Goal: Task Accomplishment & Management: Complete application form

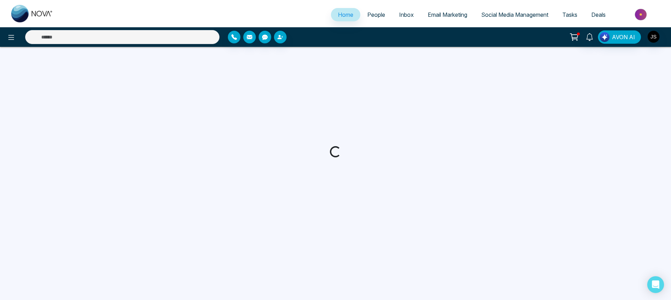
select select "*"
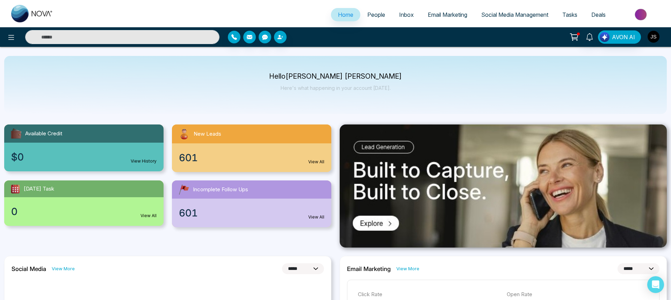
click at [655, 35] on img "button" at bounding box center [654, 37] width 12 height 12
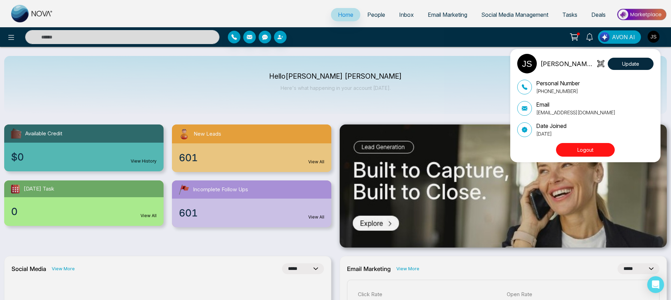
click at [500, 64] on div "Jackson Stone Update Personal Number +17817740049 Email support@stonemeetsclay.…" at bounding box center [335, 150] width 671 height 300
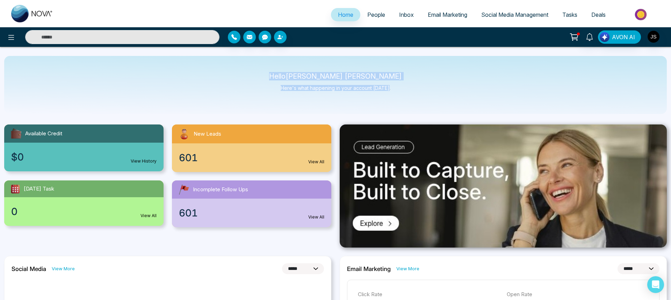
drag, startPoint x: 303, startPoint y: 76, endPoint x: 391, endPoint y: 91, distance: 89.3
click at [391, 91] on div "Hello Jackson Stone Here's what happening in your account today." at bounding box center [335, 85] width 663 height 58
click at [638, 15] on img at bounding box center [641, 15] width 51 height 16
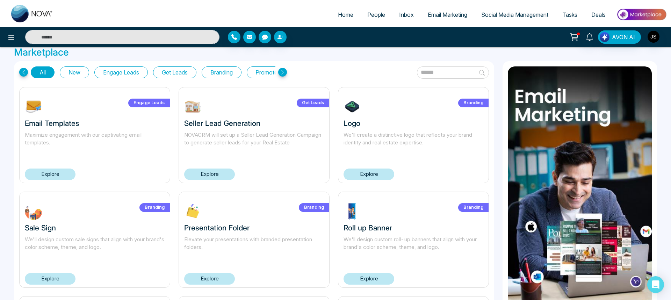
scroll to position [2, 0]
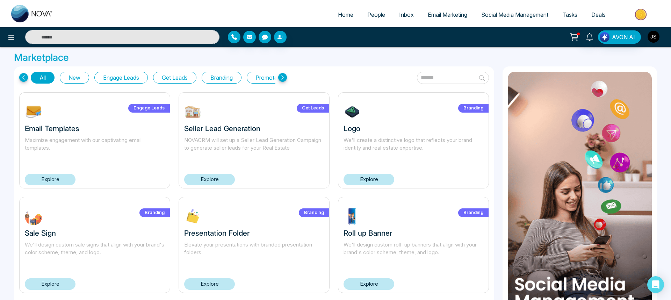
click at [654, 37] on img "button" at bounding box center [654, 37] width 12 height 12
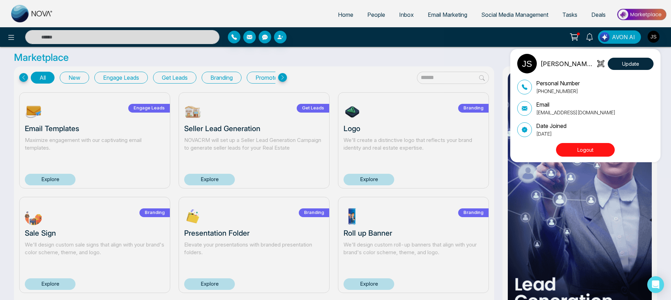
click at [323, 66] on div "Jackson Stone Update Personal Number +17817740049 Email support@stonemeetsclay.…" at bounding box center [335, 150] width 671 height 300
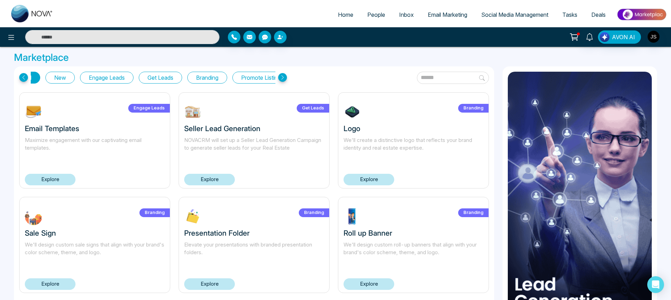
scroll to position [0, 39]
click at [281, 35] on icon "button" at bounding box center [280, 37] width 6 height 6
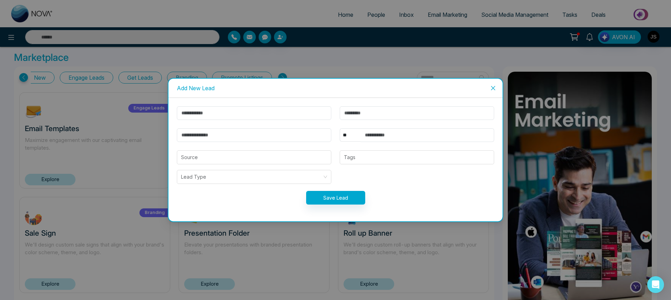
click at [296, 62] on div "Add New Lead ** **** *** *** *** **** *** Source Tags Lead Type Save Lead" at bounding box center [335, 150] width 671 height 300
click at [260, 46] on div "Add New Lead ** **** *** *** *** **** *** Source Tags Lead Type Save Lead" at bounding box center [335, 150] width 671 height 300
click at [495, 93] on span "Close" at bounding box center [493, 88] width 19 height 19
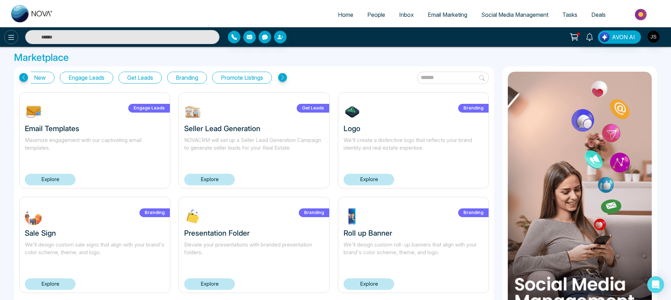
click at [12, 39] on icon at bounding box center [11, 37] width 8 height 8
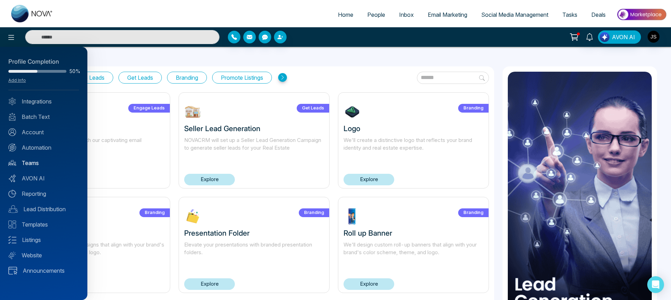
click at [33, 164] on link "Teams" at bounding box center [43, 163] width 71 height 8
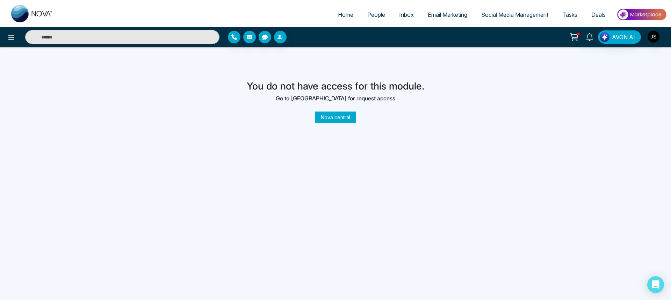
click at [333, 116] on link "Nova central" at bounding box center [335, 117] width 41 height 12
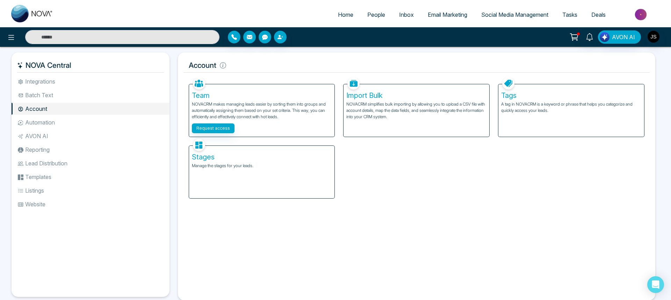
drag, startPoint x: 19, startPoint y: 66, endPoint x: 71, endPoint y: 65, distance: 52.1
click at [71, 65] on h5 "NOVA Central" at bounding box center [90, 65] width 147 height 15
click at [38, 65] on h5 "NOVA Central" at bounding box center [90, 65] width 147 height 15
drag, startPoint x: 38, startPoint y: 65, endPoint x: 55, endPoint y: 65, distance: 16.4
click at [55, 65] on h5 "NOVA Central" at bounding box center [90, 65] width 147 height 15
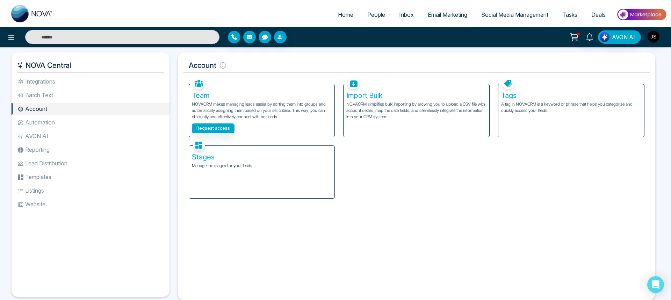
click at [6, 75] on div "NOVA Central Integrations Batch Text Account Automation AVON AI Reporting Lead …" at bounding box center [335, 182] width 671 height 270
click at [197, 67] on h5 "Account" at bounding box center [416, 65] width 467 height 15
click at [197, 63] on h5 "Account" at bounding box center [416, 65] width 467 height 15
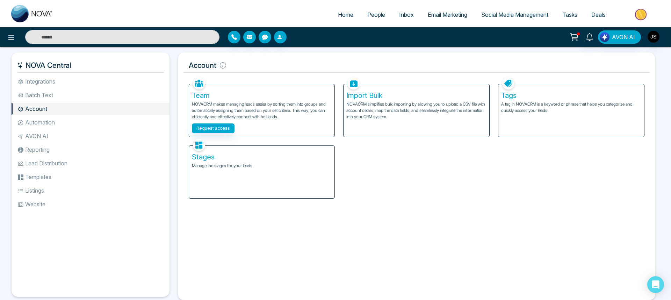
click at [18, 72] on h5 "NOVA Central" at bounding box center [90, 65] width 147 height 15
click at [24, 63] on h5 "NOVA Central" at bounding box center [90, 65] width 147 height 15
click at [20, 63] on icon at bounding box center [20, 65] width 6 height 6
drag, startPoint x: 20, startPoint y: 63, endPoint x: 64, endPoint y: 64, distance: 44.0
click at [64, 64] on h5 "NOVA Central" at bounding box center [90, 65] width 147 height 15
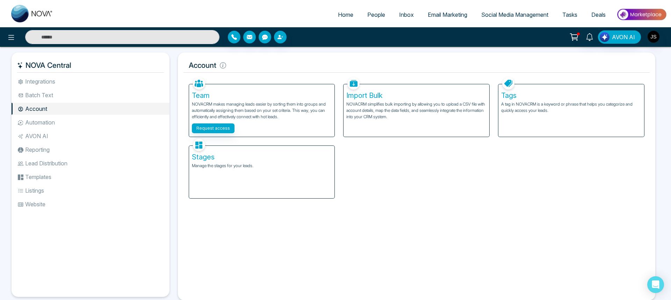
click at [64, 64] on h5 "NOVA Central" at bounding box center [90, 65] width 147 height 15
drag, startPoint x: 64, startPoint y: 64, endPoint x: 18, endPoint y: 64, distance: 45.8
click at [18, 64] on h5 "NOVA Central" at bounding box center [90, 65] width 147 height 15
click at [173, 148] on div "NOVA Central Integrations Batch Text Account Automation AVON AI Reporting Lead …" at bounding box center [93, 176] width 162 height 248
click at [653, 283] on icon "Open Intercom Messenger" at bounding box center [655, 284] width 8 height 9
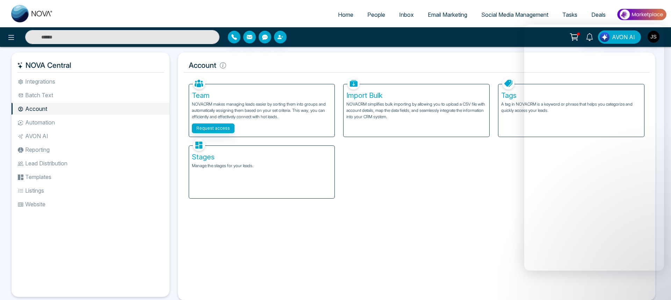
click at [447, 192] on div "Team NOVACRM makes managing leads easier by sorting them into groups and automa…" at bounding box center [417, 136] width 464 height 123
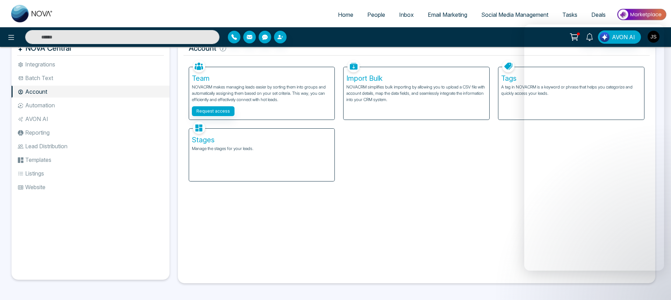
click at [22, 15] on img at bounding box center [32, 13] width 42 height 17
select select "*"
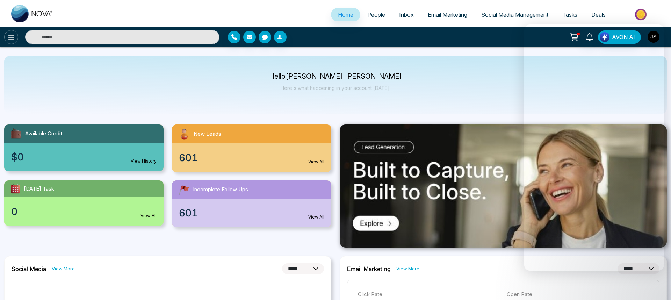
click at [11, 36] on icon at bounding box center [11, 37] width 8 height 8
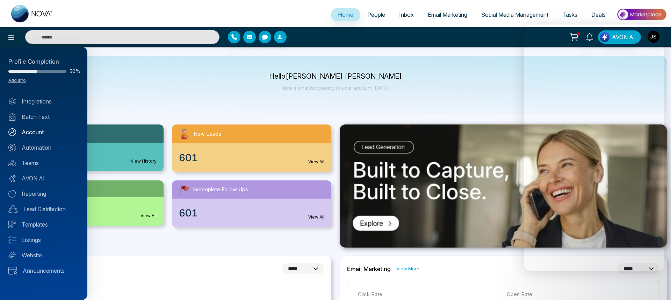
click at [36, 131] on link "Account" at bounding box center [43, 132] width 71 height 8
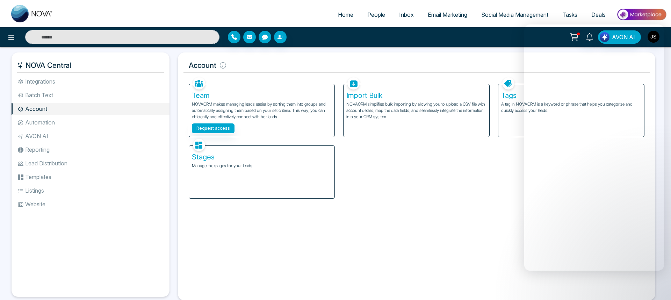
click at [264, 121] on div "Team NOVACRM makes managing leads easier by sorting them into groups and automa…" at bounding box center [262, 110] width 146 height 52
click at [230, 100] on div "Team NOVACRM makes managing leads easier by sorting them into groups and automa…" at bounding box center [262, 110] width 146 height 52
click at [205, 92] on h5 "Team" at bounding box center [262, 95] width 140 height 8
click at [206, 128] on button "Request access" at bounding box center [213, 128] width 43 height 10
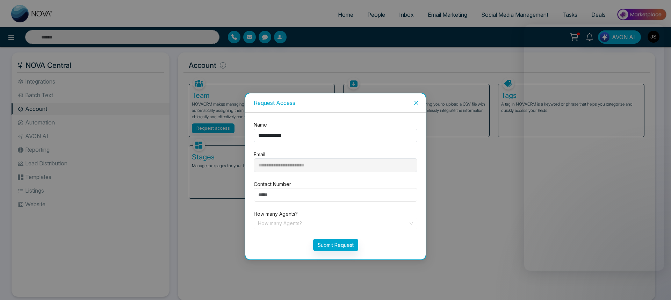
click at [286, 190] on input "number" at bounding box center [336, 195] width 164 height 14
type input "**********"
click at [301, 223] on input "search" at bounding box center [333, 223] width 150 height 10
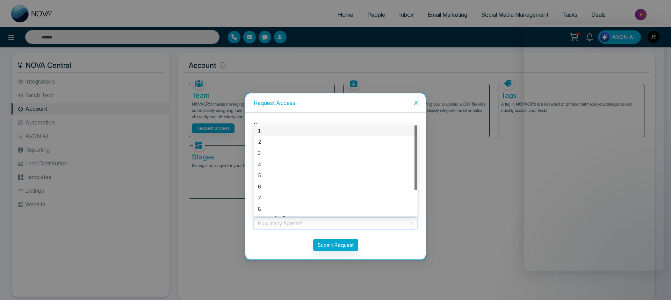
click at [279, 129] on div "1" at bounding box center [335, 131] width 155 height 8
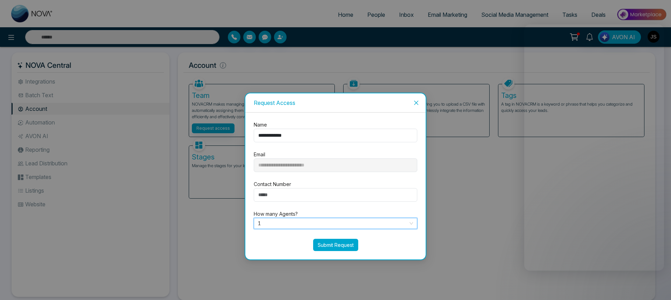
click at [321, 241] on button "Submit Request" at bounding box center [335, 245] width 45 height 12
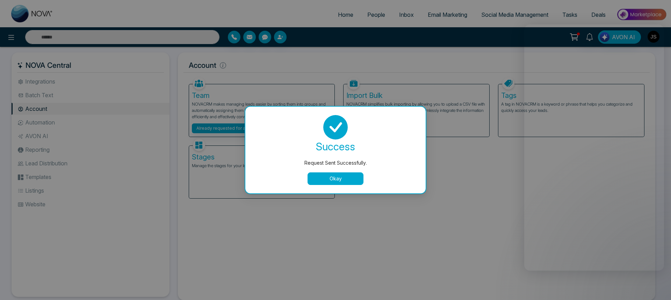
click at [348, 183] on button "Okay" at bounding box center [336, 178] width 56 height 13
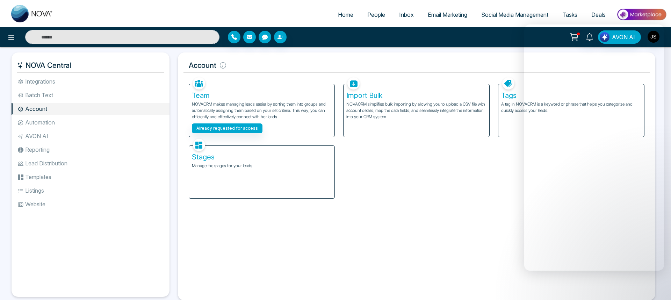
scroll to position [17, 0]
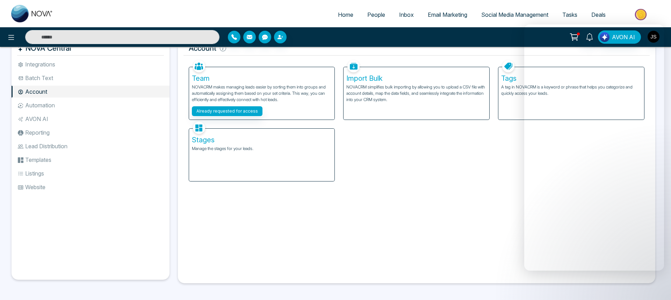
click at [261, 216] on div "Facebook NOVACRM enables users to connect to Facebook to schedule social media …" at bounding box center [416, 167] width 467 height 219
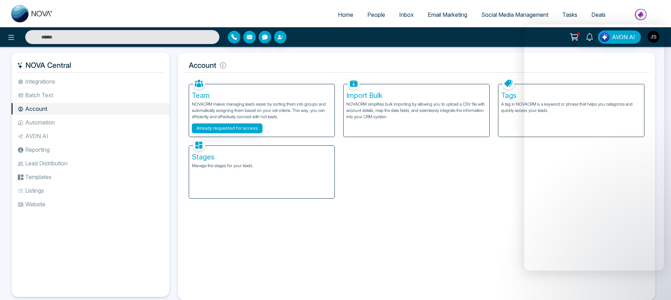
click at [265, 100] on div "Team NOVACRM makes managing leads easier by sorting them into groups and automa…" at bounding box center [262, 110] width 146 height 52
click at [371, 13] on span "People" at bounding box center [376, 14] width 18 height 7
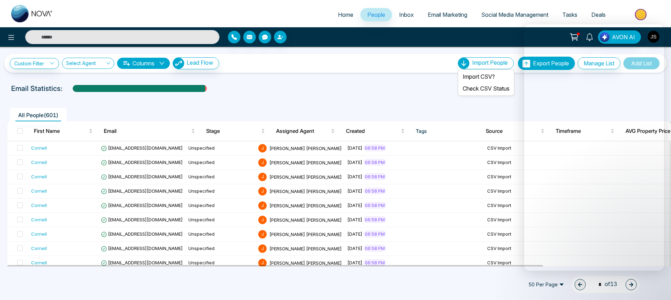
click at [482, 66] on span "Import People" at bounding box center [490, 62] width 36 height 7
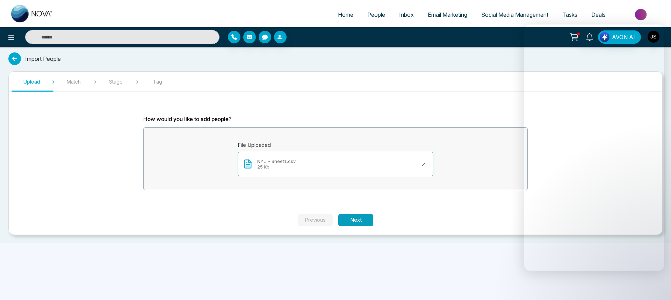
click at [354, 219] on button "Next" at bounding box center [355, 220] width 35 height 12
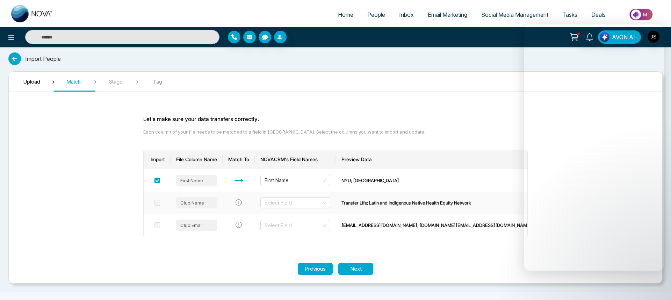
click at [211, 201] on div "Club Name" at bounding box center [196, 202] width 41 height 11
click at [201, 202] on div "Club Name" at bounding box center [196, 202] width 41 height 11
click at [287, 198] on input "search" at bounding box center [293, 202] width 57 height 10
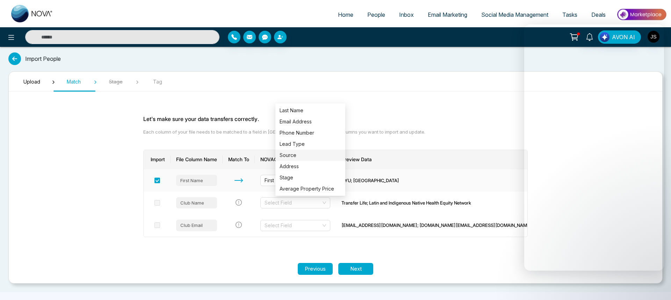
click at [376, 180] on div "NYU; [GEOGRAPHIC_DATA]" at bounding box center [436, 180] width 190 height 7
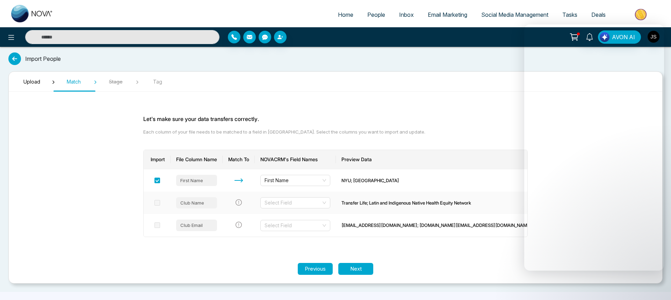
click at [213, 203] on div "Club Name" at bounding box center [196, 202] width 41 height 11
click at [289, 208] on input "search" at bounding box center [293, 202] width 57 height 10
click at [6, 35] on button at bounding box center [11, 37] width 14 height 14
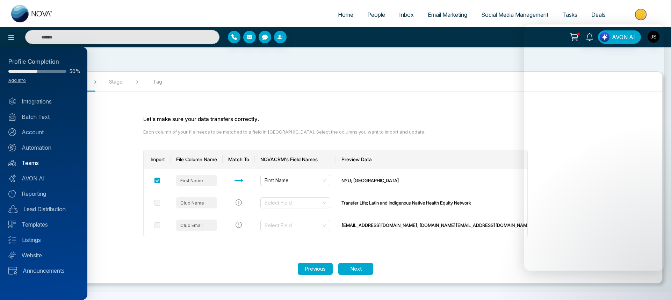
click at [39, 163] on link "Teams" at bounding box center [43, 163] width 71 height 8
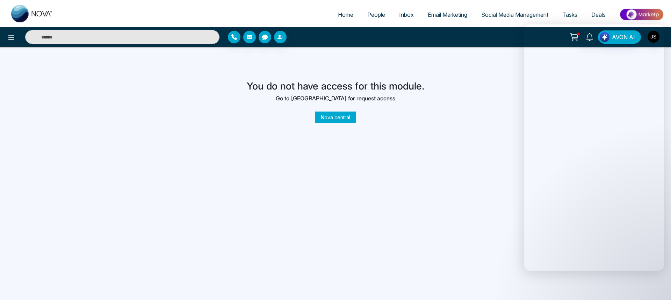
click at [348, 120] on link "Nova central" at bounding box center [335, 117] width 41 height 12
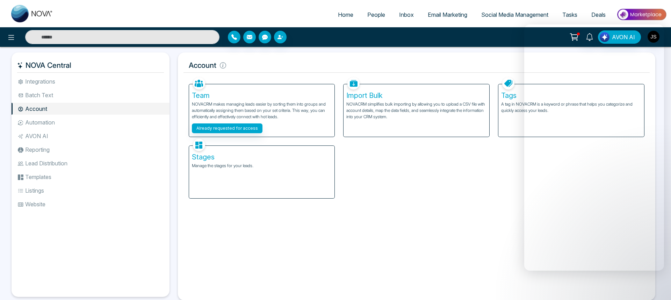
click at [367, 14] on span "People" at bounding box center [376, 14] width 18 height 7
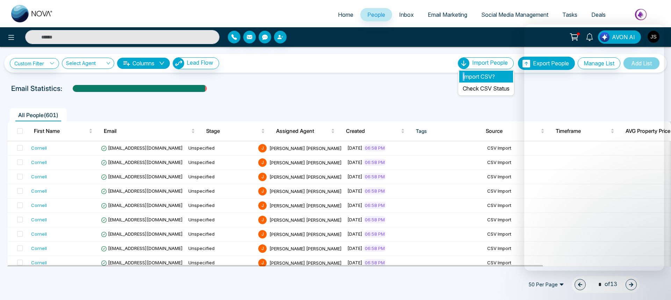
drag, startPoint x: 470, startPoint y: 70, endPoint x: 461, endPoint y: 77, distance: 11.2
click at [461, 77] on ul "Import CSV? Check CSV Status" at bounding box center [486, 82] width 57 height 27
click at [464, 85] on link "Check CSV Status" at bounding box center [486, 88] width 47 height 7
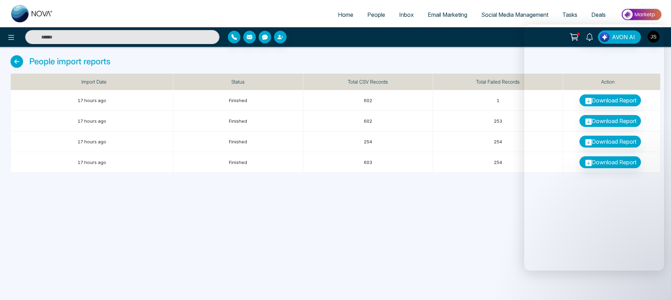
click at [368, 14] on span "People" at bounding box center [376, 14] width 18 height 7
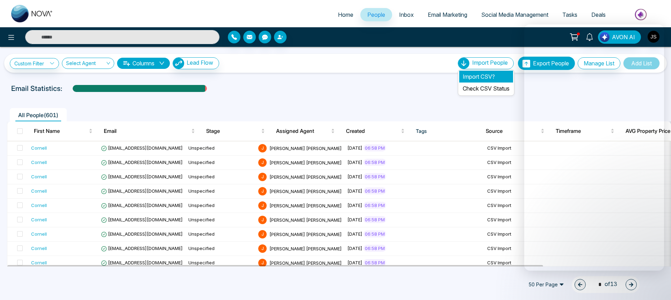
click at [462, 78] on li "Import CSV?" at bounding box center [486, 77] width 54 height 12
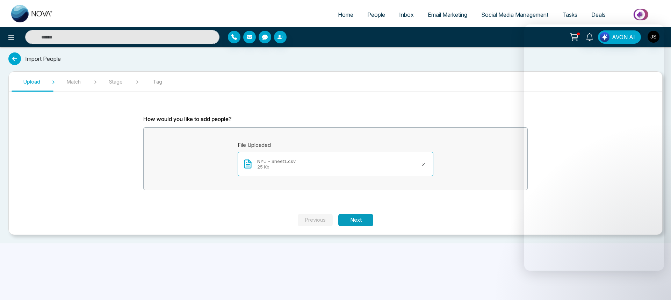
click at [345, 217] on button "Next" at bounding box center [355, 220] width 35 height 12
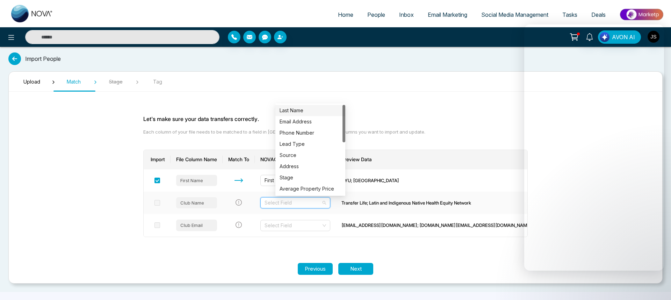
click at [321, 197] on input "search" at bounding box center [293, 202] width 57 height 10
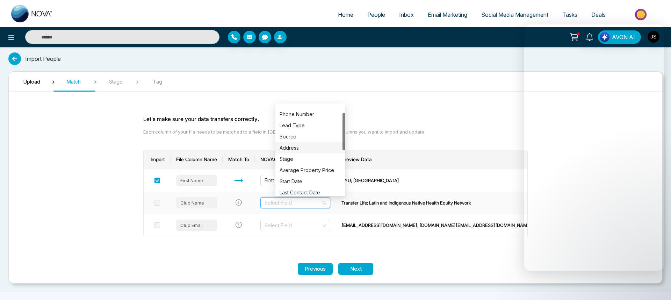
scroll to position [21, 0]
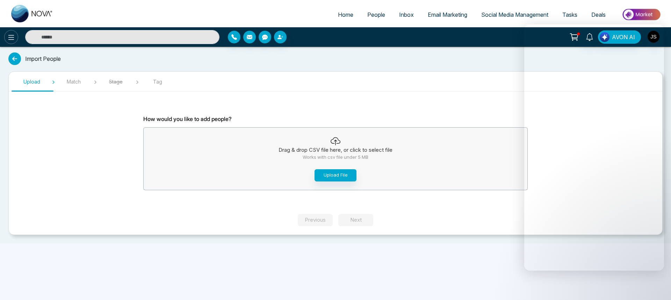
click at [10, 39] on icon at bounding box center [11, 37] width 6 height 5
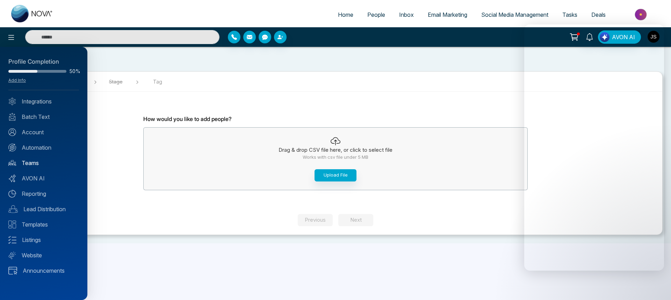
click at [35, 160] on link "Teams" at bounding box center [43, 163] width 71 height 8
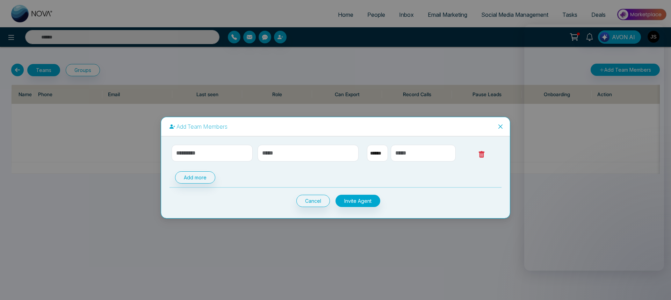
select select "**"
click at [246, 153] on input "text" at bounding box center [212, 153] width 81 height 17
click at [231, 158] on input "text" at bounding box center [212, 153] width 81 height 17
type input "**********"
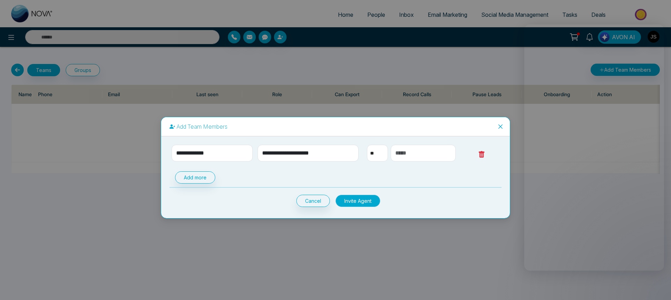
click at [356, 203] on button "Invite Agent" at bounding box center [357, 201] width 45 height 12
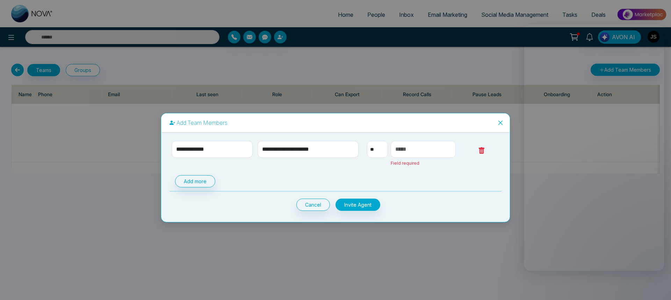
click at [407, 145] on input "text" at bounding box center [423, 149] width 65 height 17
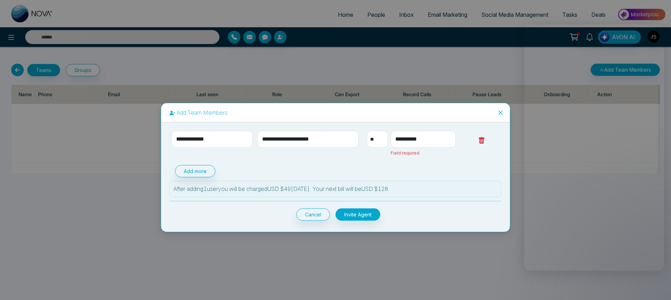
click at [444, 162] on div "**********" at bounding box center [335, 176] width 332 height 90
click at [359, 169] on div "Add more" at bounding box center [335, 171] width 332 height 12
click at [366, 163] on div "**********" at bounding box center [335, 176] width 332 height 90
click at [399, 140] on input "**********" at bounding box center [423, 139] width 65 height 17
click at [405, 139] on input "**********" at bounding box center [423, 139] width 65 height 17
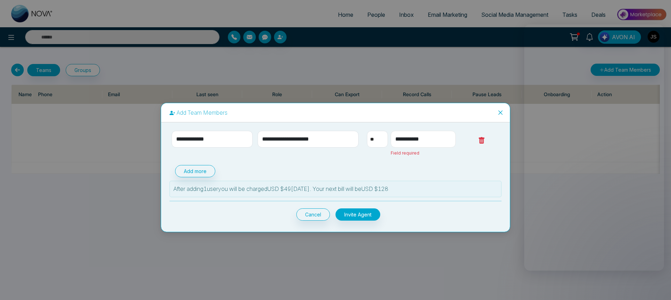
type input "**********"
click at [370, 215] on button "Invite Agent" at bounding box center [357, 214] width 45 height 12
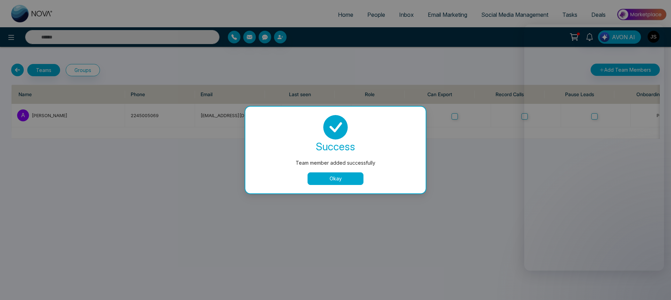
click at [352, 180] on button "Okay" at bounding box center [336, 178] width 56 height 13
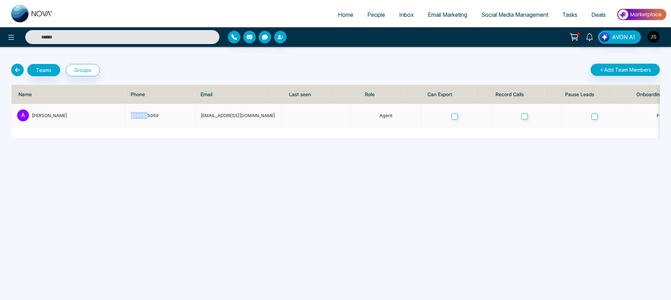
drag, startPoint x: 131, startPoint y: 116, endPoint x: 147, endPoint y: 115, distance: 16.1
click at [147, 115] on td "2245005069" at bounding box center [160, 115] width 70 height 23
click at [137, 135] on td at bounding box center [384, 133] width 744 height 12
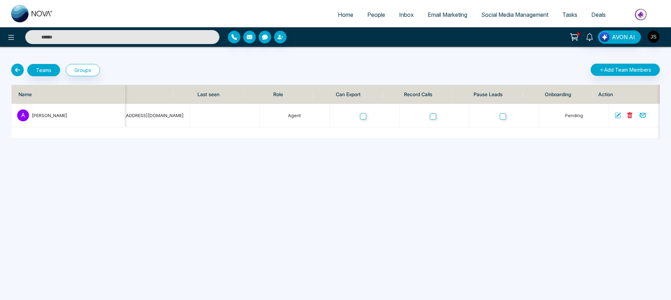
scroll to position [0, 94]
click at [80, 79] on div "Name Phone Email Last seen Role Can Export Record Calls Pause Leads Onboarding …" at bounding box center [335, 107] width 657 height 63
click at [80, 74] on button "Groups" at bounding box center [83, 70] width 34 height 12
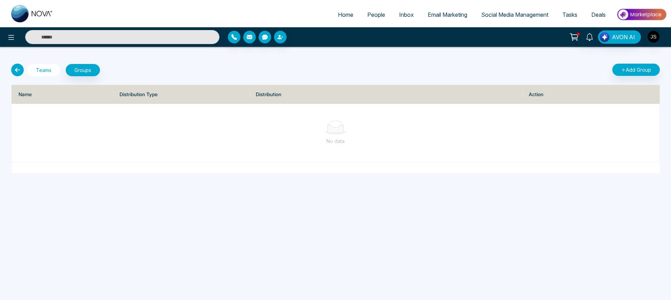
click at [52, 72] on button "Teams" at bounding box center [43, 70] width 33 height 12
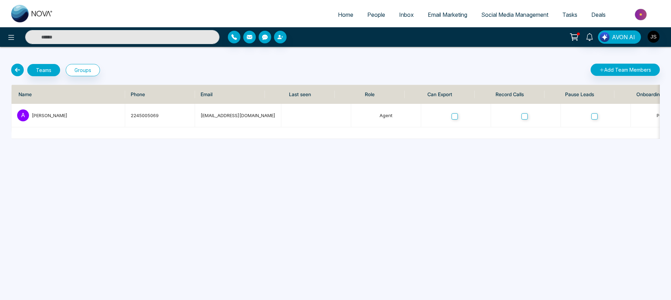
click at [20, 70] on icon at bounding box center [17, 70] width 13 height 13
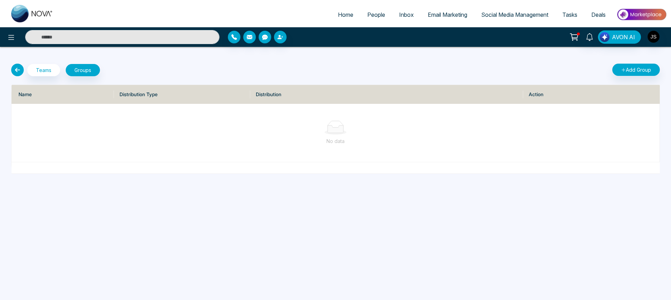
click at [575, 37] on icon at bounding box center [574, 37] width 10 height 10
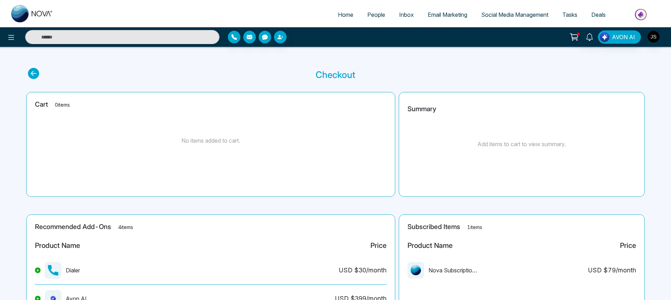
click at [331, 75] on p "Checkout" at bounding box center [336, 75] width 40 height 14
click at [375, 17] on span "People" at bounding box center [376, 14] width 18 height 7
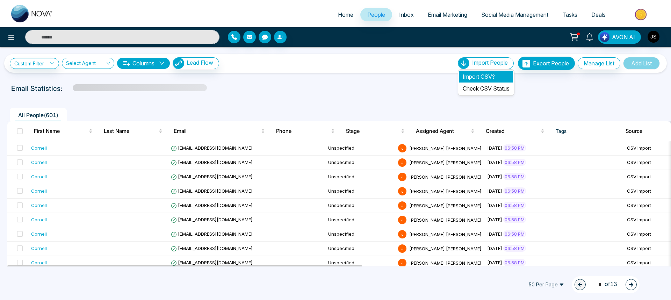
click at [472, 76] on li "Import CSV?" at bounding box center [486, 77] width 54 height 12
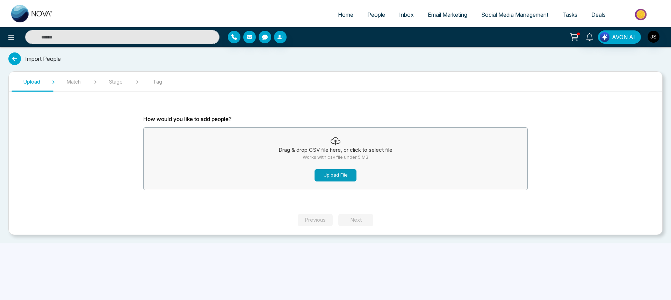
click at [343, 174] on button "Upload File" at bounding box center [336, 175] width 42 height 12
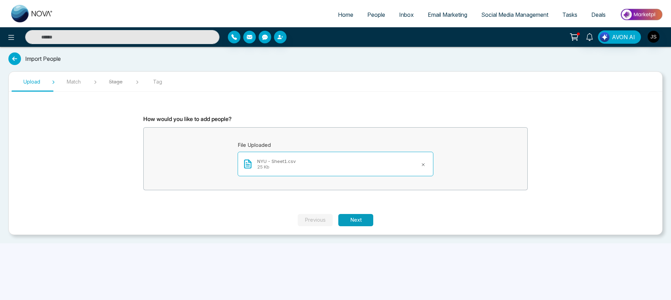
click at [355, 216] on button "Next" at bounding box center [355, 220] width 35 height 12
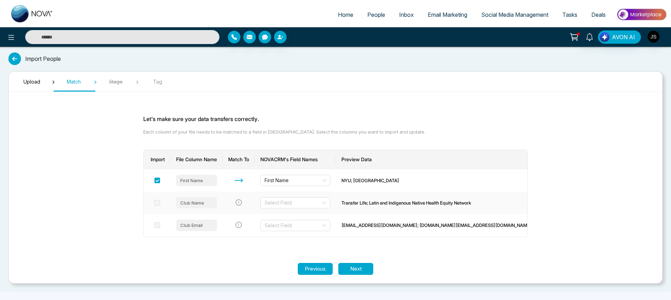
click at [255, 199] on td at bounding box center [239, 203] width 32 height 22
click at [277, 200] on div "Select Field" at bounding box center [295, 202] width 70 height 11
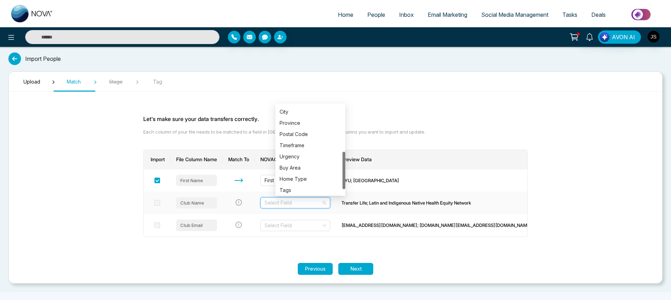
scroll to position [123, 0]
click at [298, 187] on div "Notes" at bounding box center [311, 189] width 62 height 8
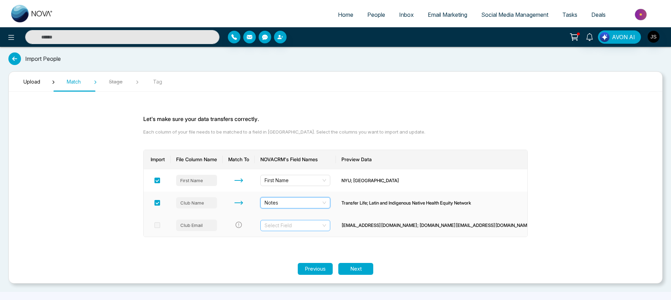
click at [297, 220] on div "Select Field" at bounding box center [295, 225] width 70 height 11
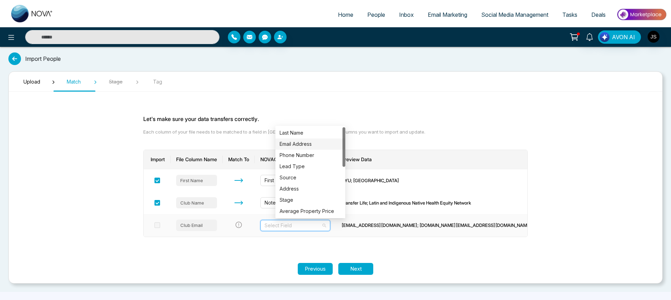
click at [301, 146] on div "Email Address" at bounding box center [311, 144] width 62 height 8
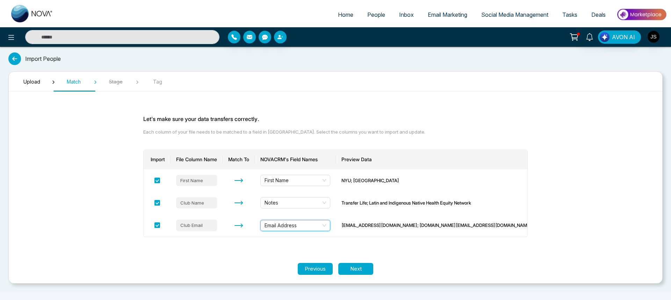
click at [272, 242] on div "Import File Column Name Match To NOVACRM's Field Names Preview Data First Name …" at bounding box center [335, 193] width 384 height 104
click at [354, 270] on button "Next" at bounding box center [355, 269] width 35 height 12
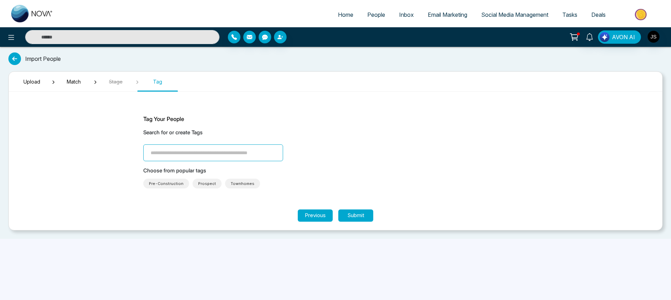
click at [195, 147] on input "search" at bounding box center [213, 152] width 140 height 17
type input "*********"
click at [359, 219] on button "Submit" at bounding box center [355, 215] width 35 height 12
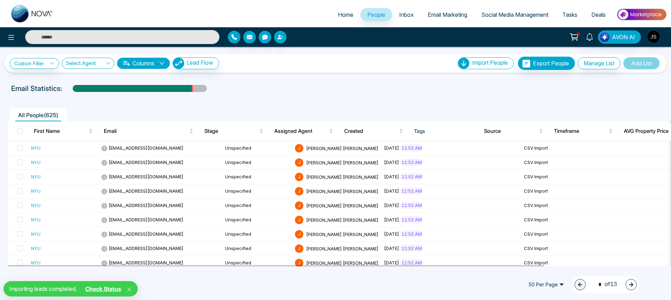
click at [109, 288] on link "Check Status" at bounding box center [102, 288] width 41 height 7
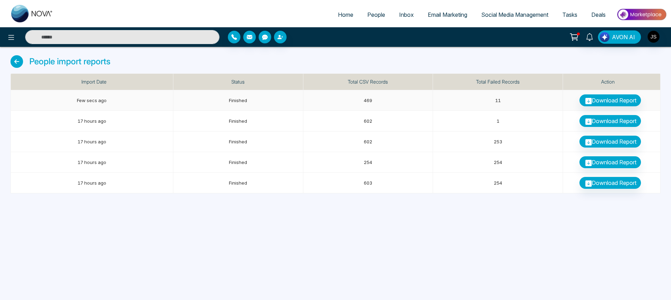
click at [495, 104] on td "11" at bounding box center [498, 100] width 130 height 21
click at [599, 95] on link "Download Report" at bounding box center [610, 100] width 62 height 12
